Goal: Complete application form: Complete application form

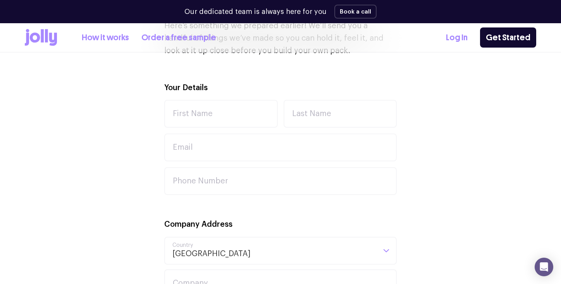
scroll to position [251, 0]
click at [201, 115] on input "First Name" at bounding box center [221, 113] width 114 height 28
type input "[PERSON_NAME]"
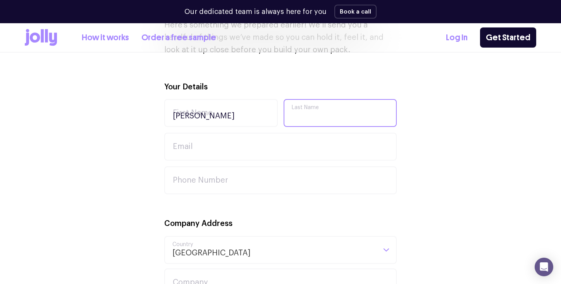
type input "[PERSON_NAME]"
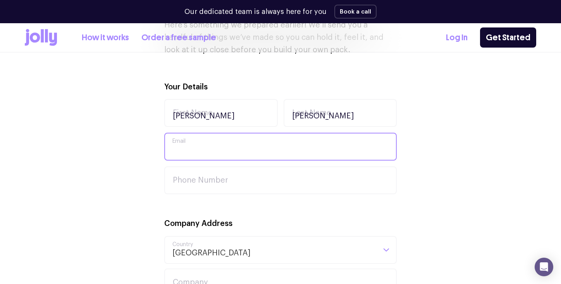
type input "[EMAIL_ADDRESS][DOMAIN_NAME]"
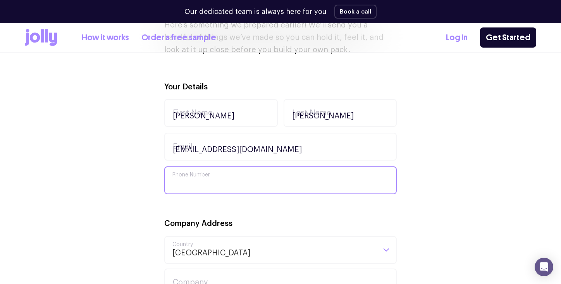
type input "0483870808"
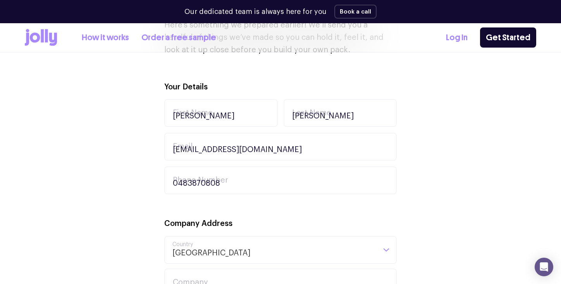
type input "2 [GEOGRAPHIC_DATA]"
type input "Kardynia"
type input "6163"
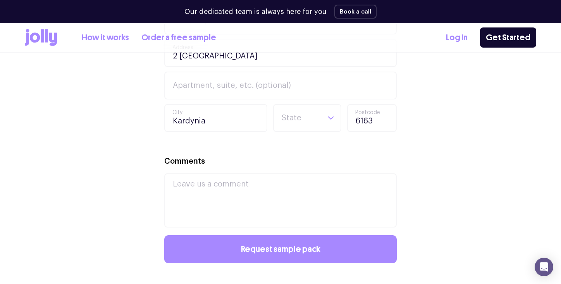
scroll to position [516, 0]
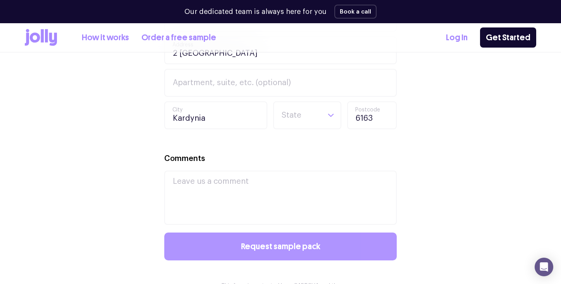
click at [231, 246] on button "Request sample pack" at bounding box center [280, 247] width 232 height 28
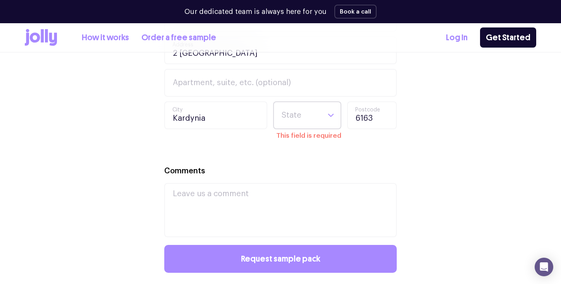
click at [322, 122] on div "Loading..." at bounding box center [330, 115] width 19 height 26
click at [305, 202] on li "WA" at bounding box center [307, 200] width 64 height 19
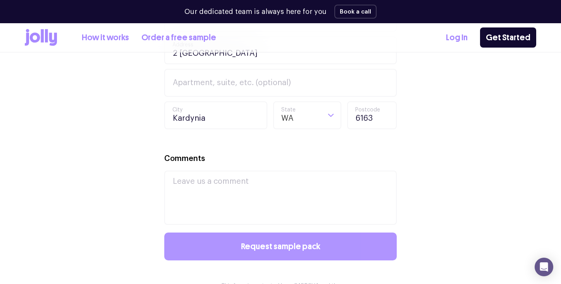
click at [306, 236] on button "Request sample pack" at bounding box center [280, 247] width 232 height 28
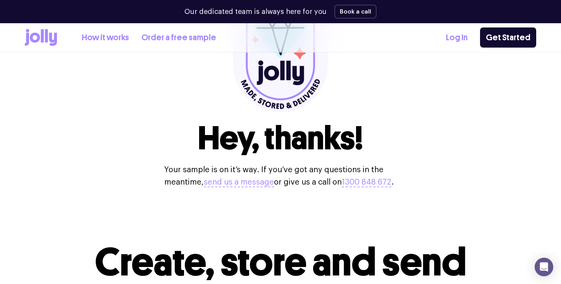
scroll to position [110, 0]
